Goal: Information Seeking & Learning: Learn about a topic

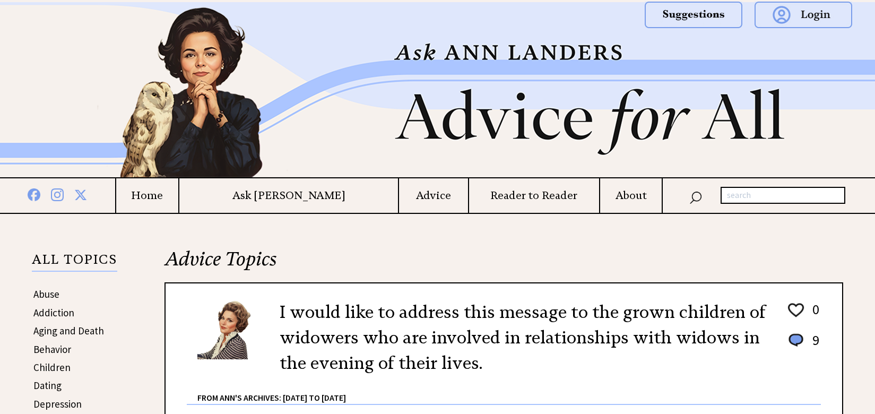
scroll to position [306, 0]
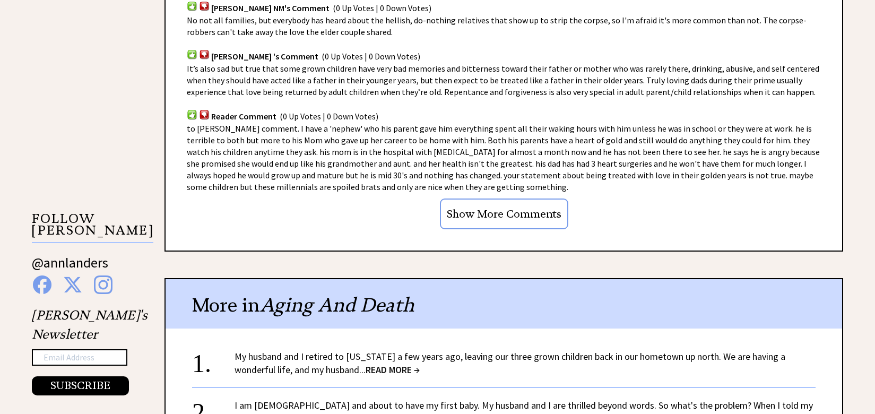
scroll to position [891, 0]
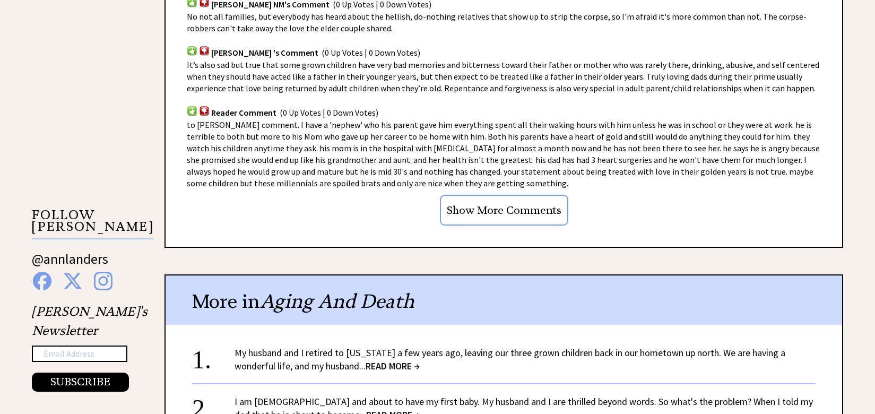
click at [518, 196] on input "Show More Comments" at bounding box center [504, 210] width 128 height 31
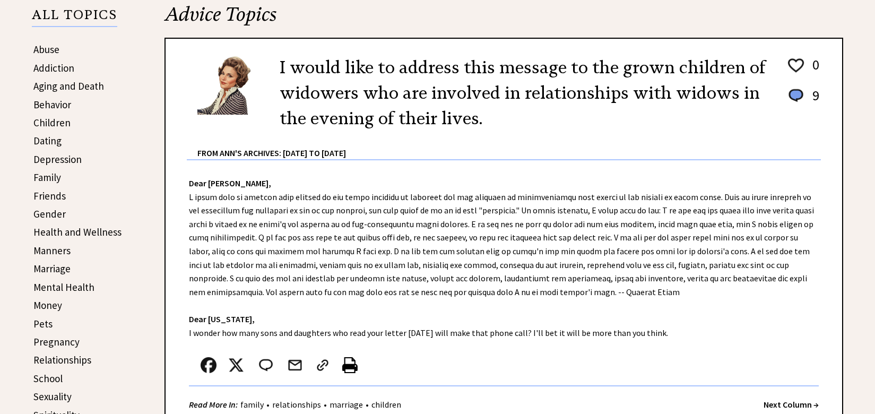
scroll to position [247, 0]
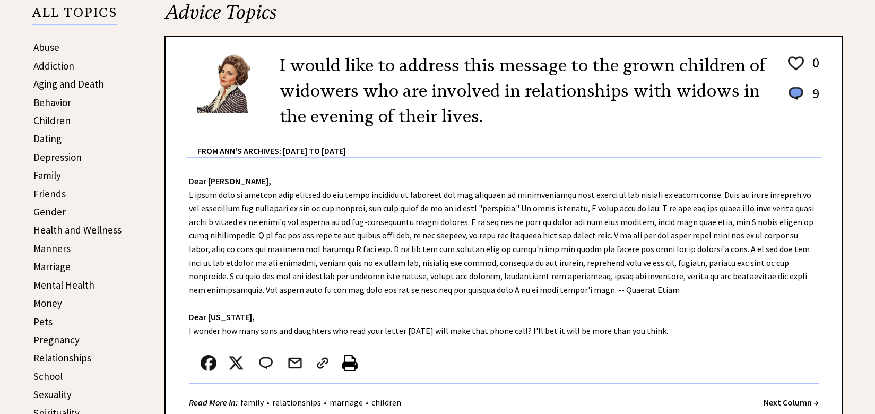
drag, startPoint x: 196, startPoint y: 149, endPoint x: 592, endPoint y: 345, distance: 441.9
click at [592, 345] on div "I would like to address this message to the grown children of widowers who are …" at bounding box center [503, 228] width 678 height 385
copy div "I would like to address this message to the grown children of widowers who are …"
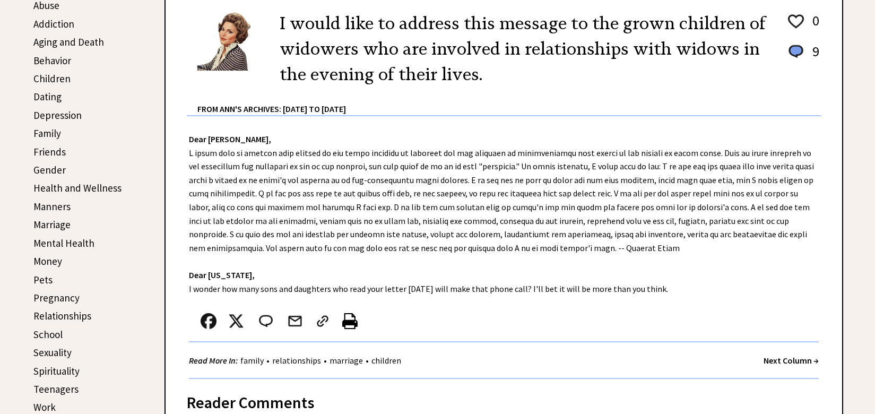
scroll to position [291, 0]
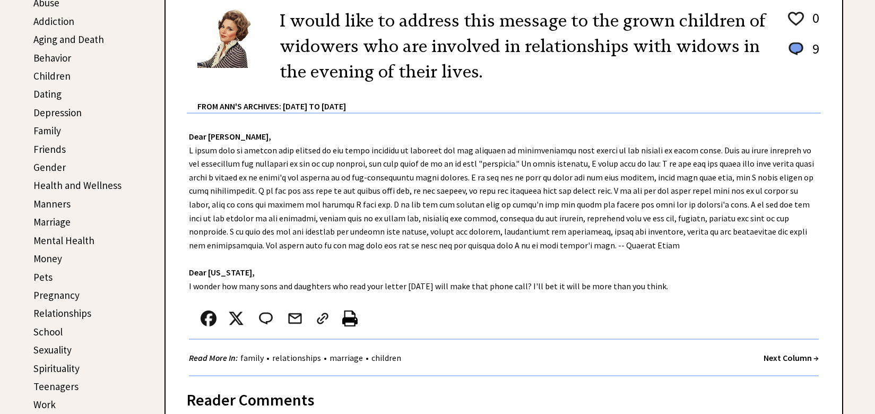
click at [412, 105] on div "From Ann's Archives: [DATE] to [DATE]" at bounding box center [508, 98] width 623 height 28
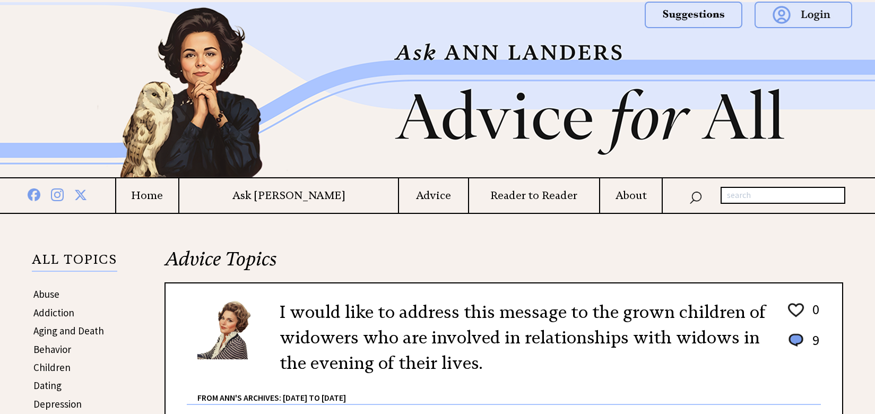
scroll to position [679, 0]
